Goal: Information Seeking & Learning: Learn about a topic

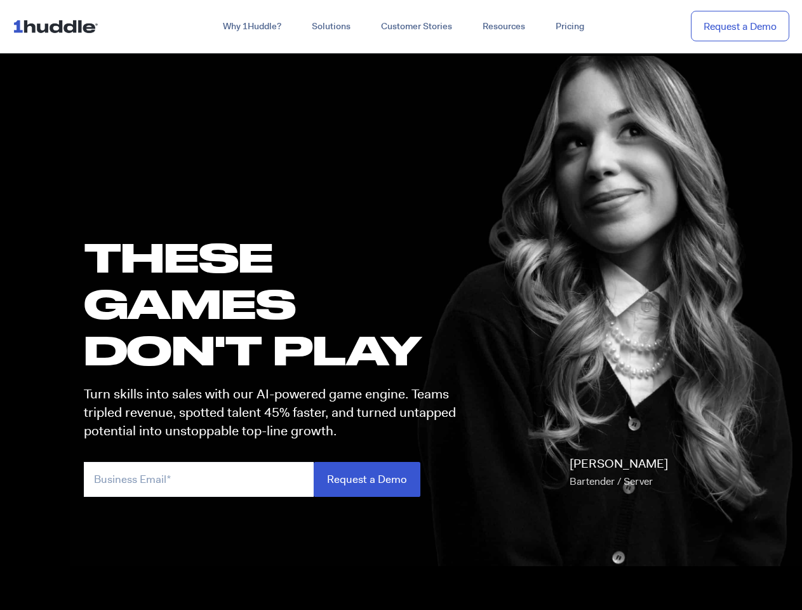
click at [401, 305] on h1 "these GAMES DON'T PLAY" at bounding box center [276, 304] width 384 height 140
click at [251, 27] on link "Why 1Huddle?" at bounding box center [252, 26] width 89 height 23
click at [330, 27] on link "Solutions" at bounding box center [331, 26] width 69 height 23
click at [503, 27] on link "Resources" at bounding box center [503, 26] width 73 height 23
click at [276, 479] on input "email" at bounding box center [199, 479] width 230 height 35
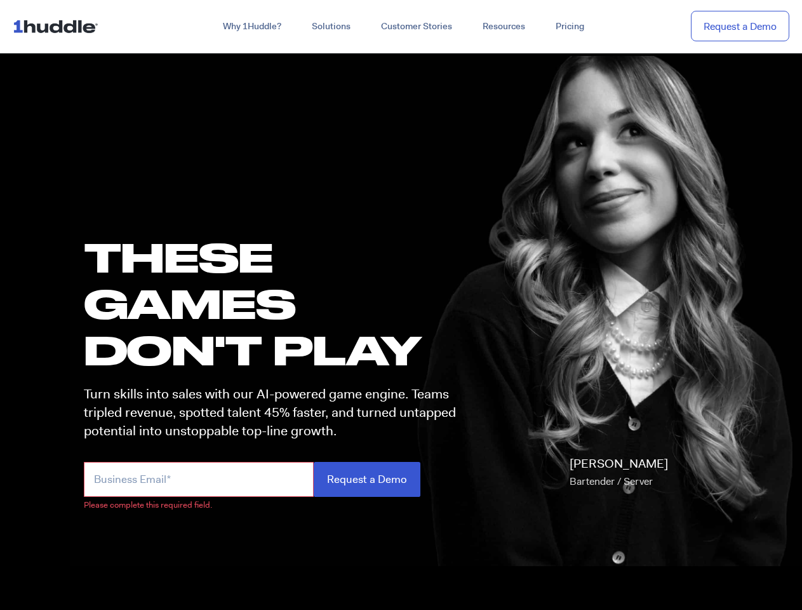
click at [366, 479] on input "Request a Demo" at bounding box center [367, 479] width 107 height 35
